Goal: Task Accomplishment & Management: Manage account settings

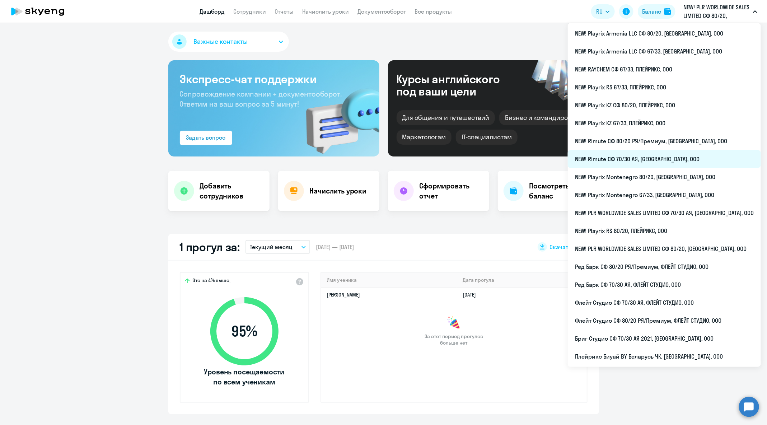
select select "30"
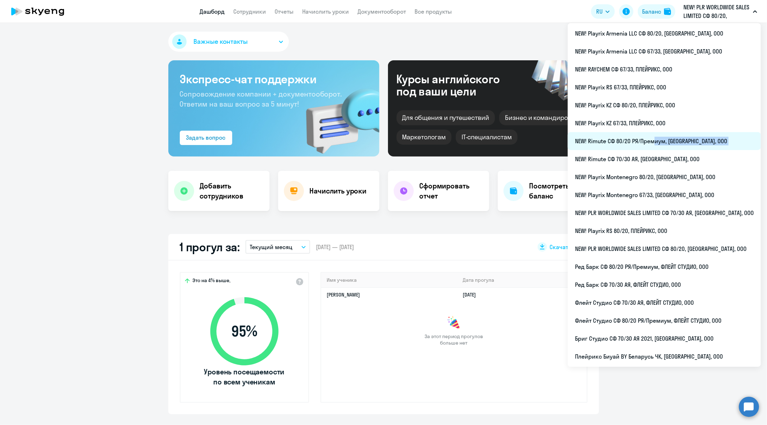
drag, startPoint x: 671, startPoint y: 152, endPoint x: 672, endPoint y: 145, distance: 7.3
click at [672, 145] on ul "NEW! Playrix Armenia LLC СФ 80/20, ПЛЕЙРИКС, ООО NEW! Playrix Armenia LLC СФ 67…" at bounding box center [664, 195] width 193 height 344
click at [733, 20] on p "NEW! PLR WORLDWIDE SALES LIMITED СФ 80/20, [GEOGRAPHIC_DATA], ООО" at bounding box center [716, 11] width 67 height 17
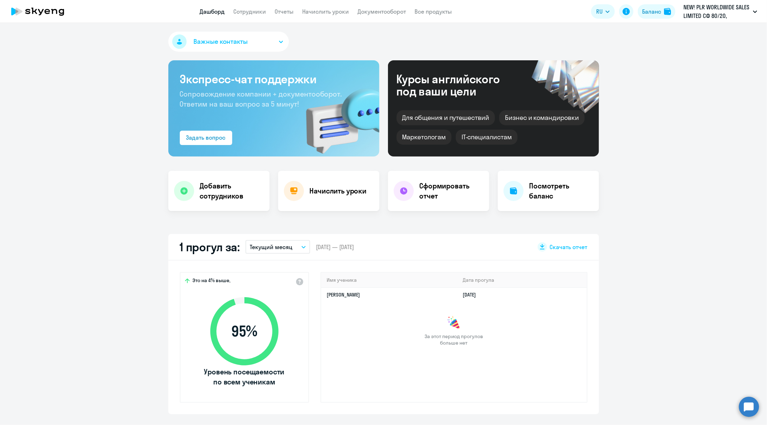
click at [726, 17] on p "NEW! PLR WORLDWIDE SALES LIMITED СФ 80/20, [GEOGRAPHIC_DATA], ООО" at bounding box center [716, 11] width 67 height 17
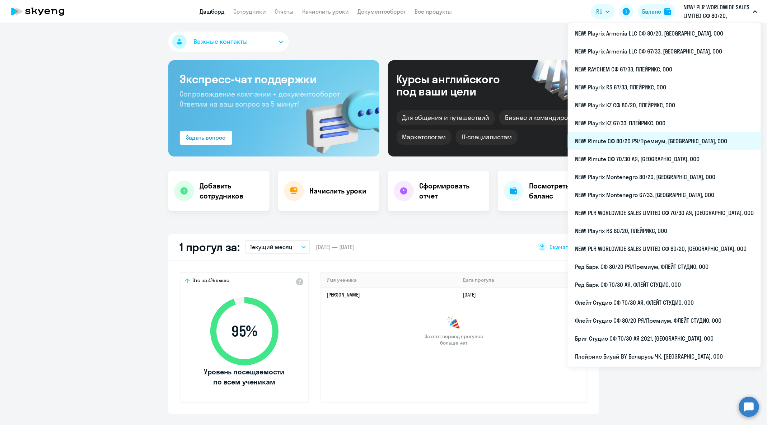
click at [651, 138] on li "NEW! Rimute СФ 80/20 РЯ/Премиум, [GEOGRAPHIC_DATA], ООО" at bounding box center [664, 141] width 193 height 18
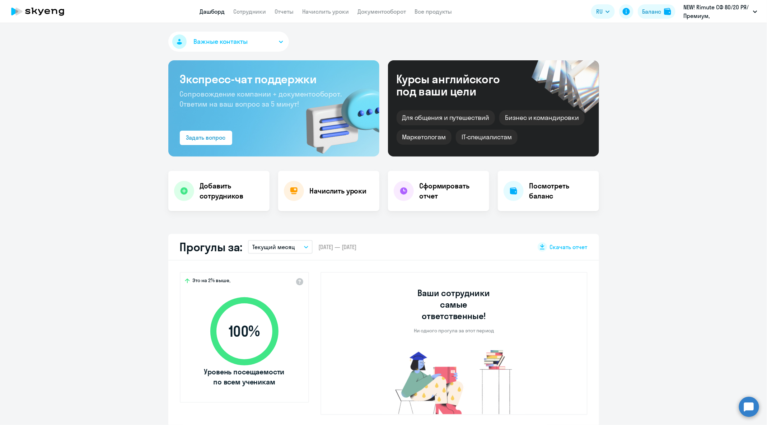
select select "30"
click at [266, 14] on nav "Дашборд Сотрудники Отчеты Начислить уроки Документооборот Все продукты" at bounding box center [326, 11] width 252 height 9
click at [262, 11] on link "Сотрудники" at bounding box center [250, 11] width 33 height 7
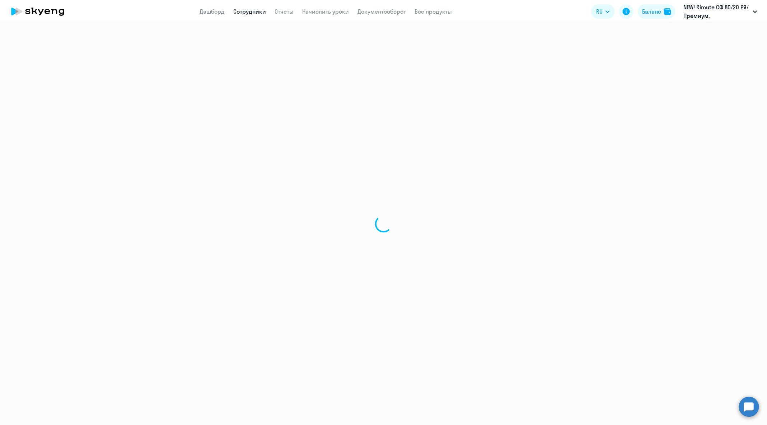
select select "30"
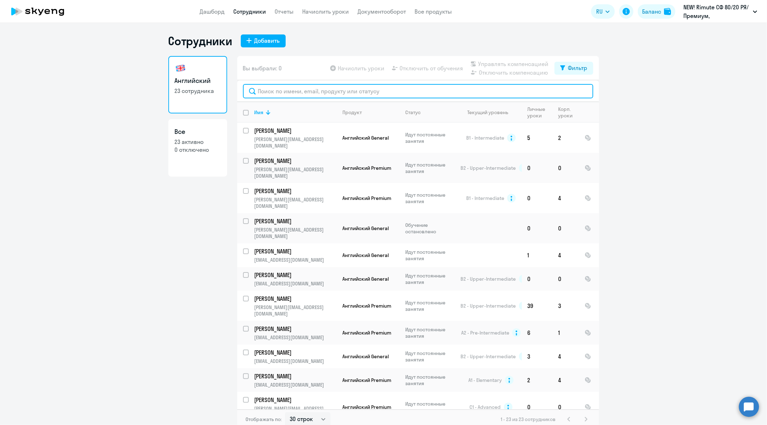
click at [316, 91] on input "text" at bounding box center [418, 91] width 350 height 14
paste input "[PERSON_NAME][EMAIL_ADDRESS][DOMAIN_NAME]"
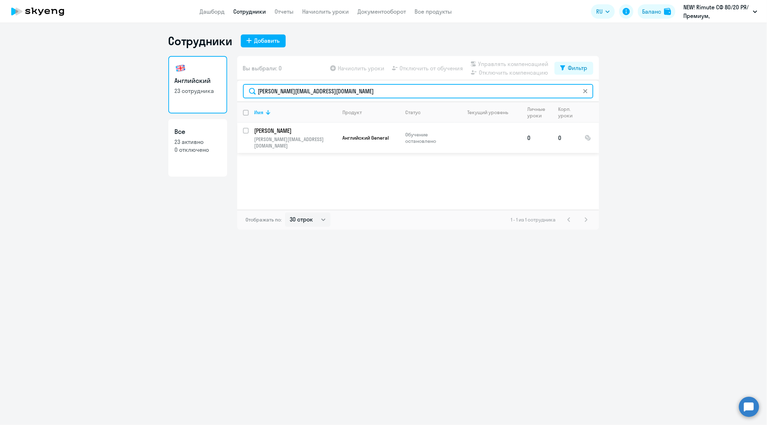
type input "[PERSON_NAME][EMAIL_ADDRESS][DOMAIN_NAME]"
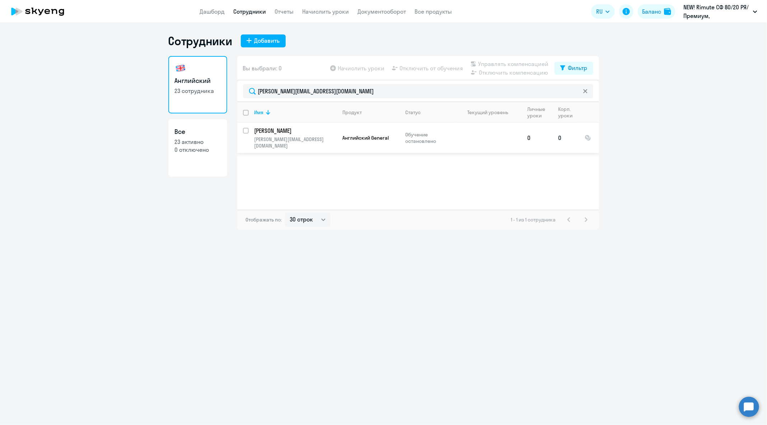
click at [245, 130] on input "select row 42264696" at bounding box center [250, 135] width 14 height 14
checkbox input "true"
click at [429, 72] on span "Отключить от обучения" at bounding box center [432, 68] width 64 height 9
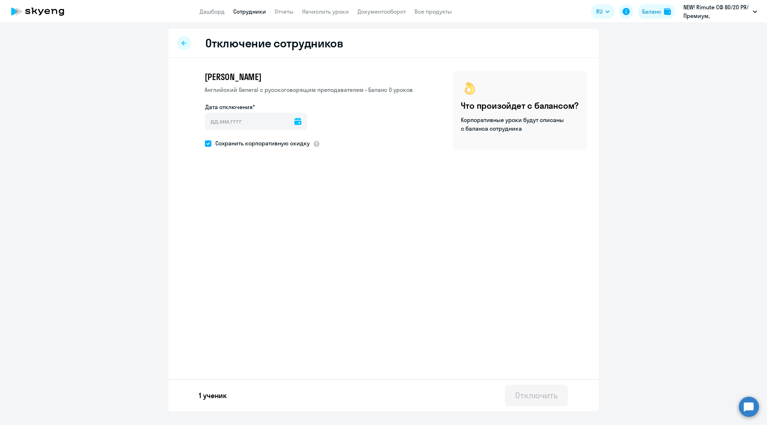
click at [294, 123] on icon at bounding box center [297, 121] width 7 height 7
click at [290, 207] on span "11" at bounding box center [286, 203] width 13 height 13
type input "[DATE]"
click at [559, 400] on button "Отключить" at bounding box center [536, 396] width 63 height 22
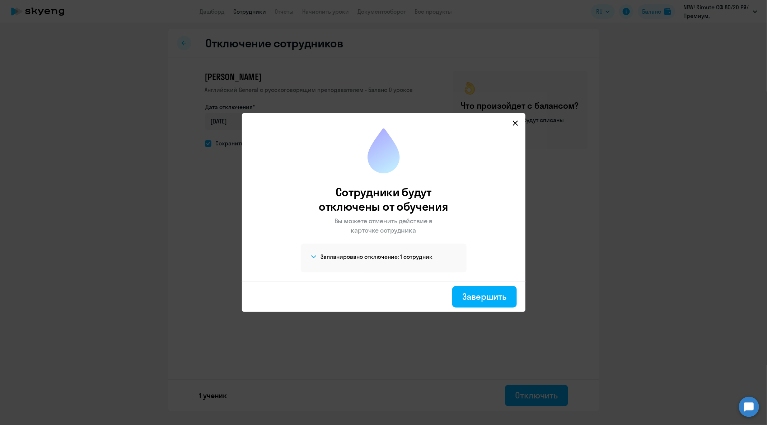
click at [509, 286] on div "Завершить" at bounding box center [383, 296] width 283 height 31
click at [511, 298] on button "Завершить" at bounding box center [484, 297] width 64 height 22
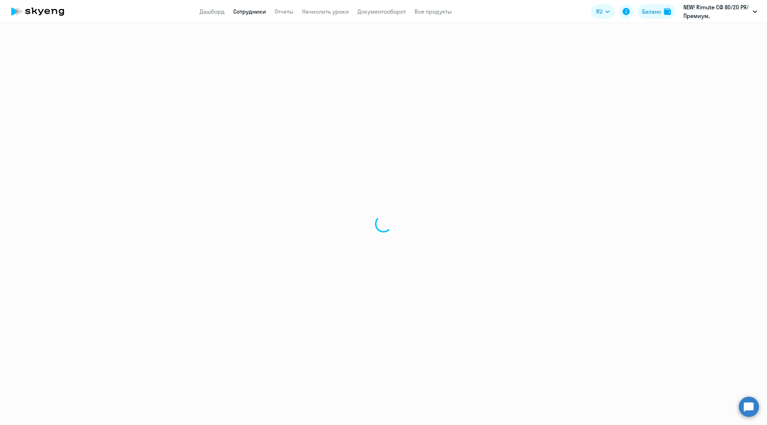
select select "30"
